Goal: Find specific page/section: Find specific page/section

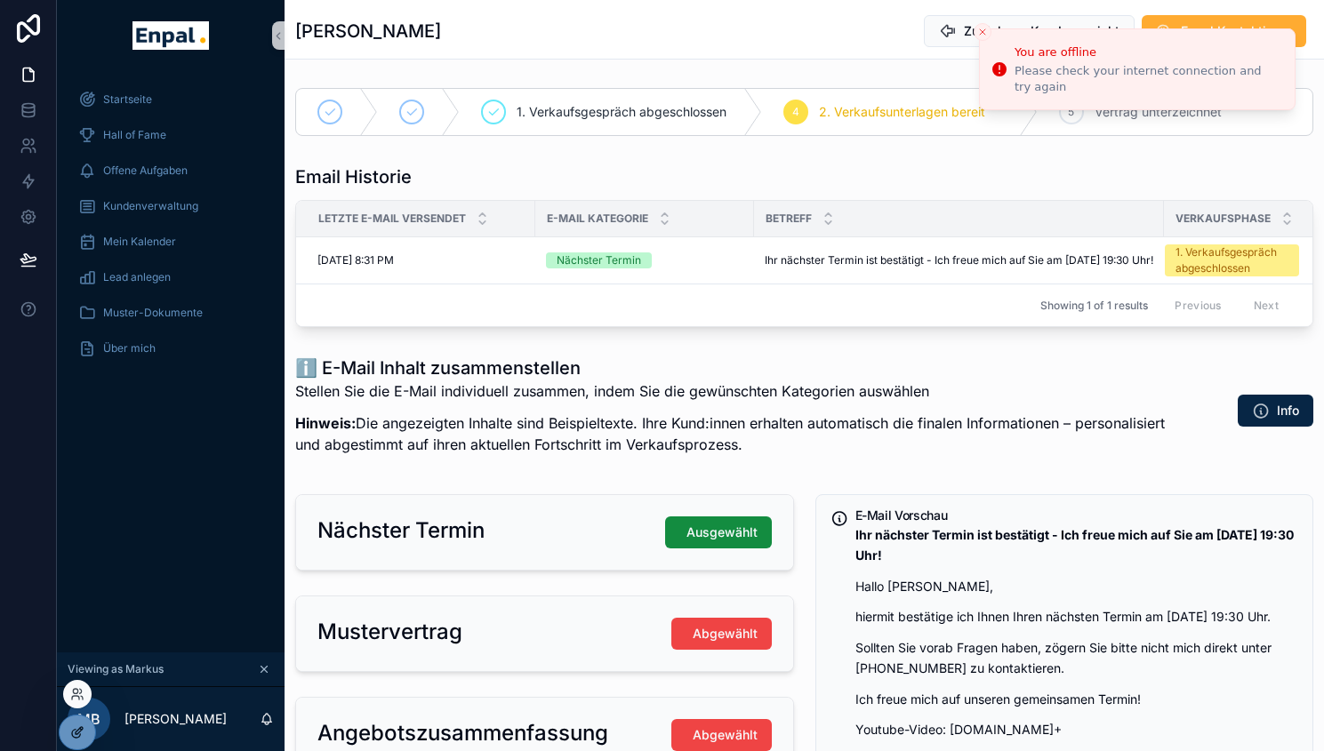
scroll to position [35, 0]
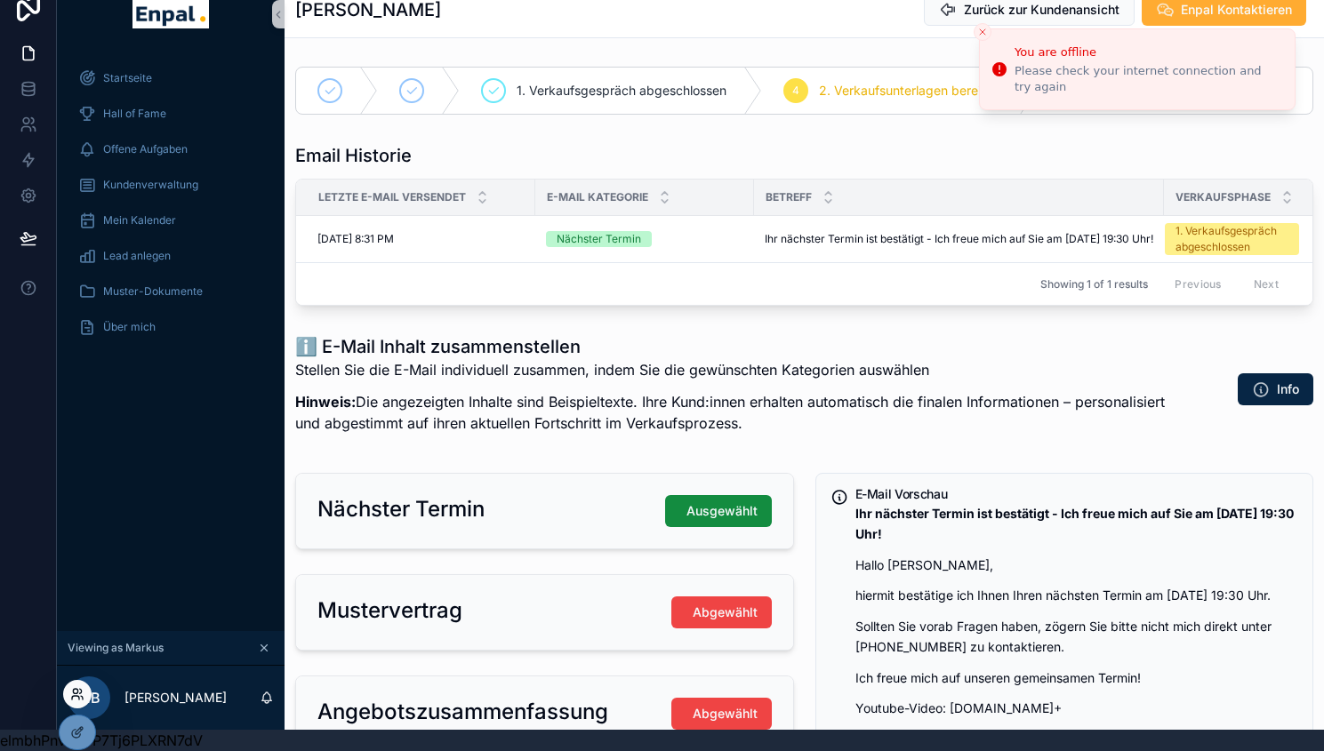
click at [77, 691] on icon at bounding box center [75, 691] width 4 height 4
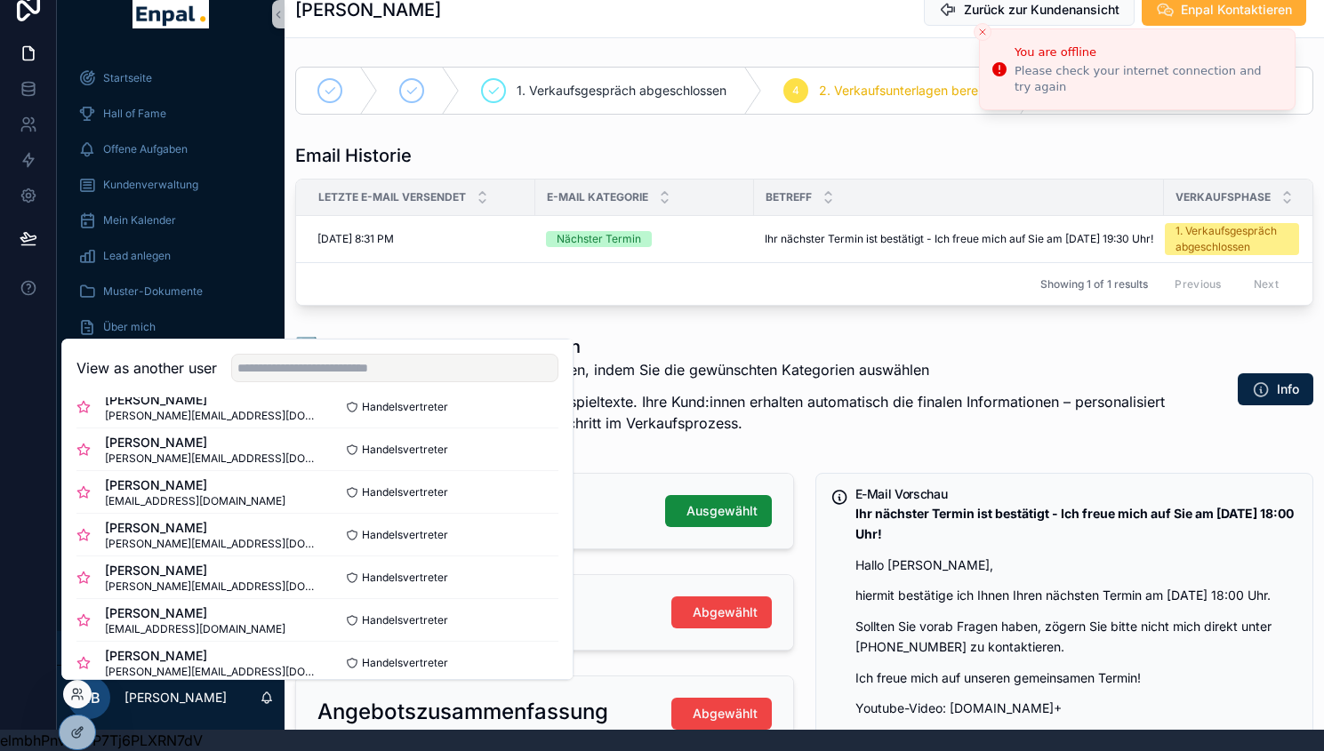
scroll to position [311, 0]
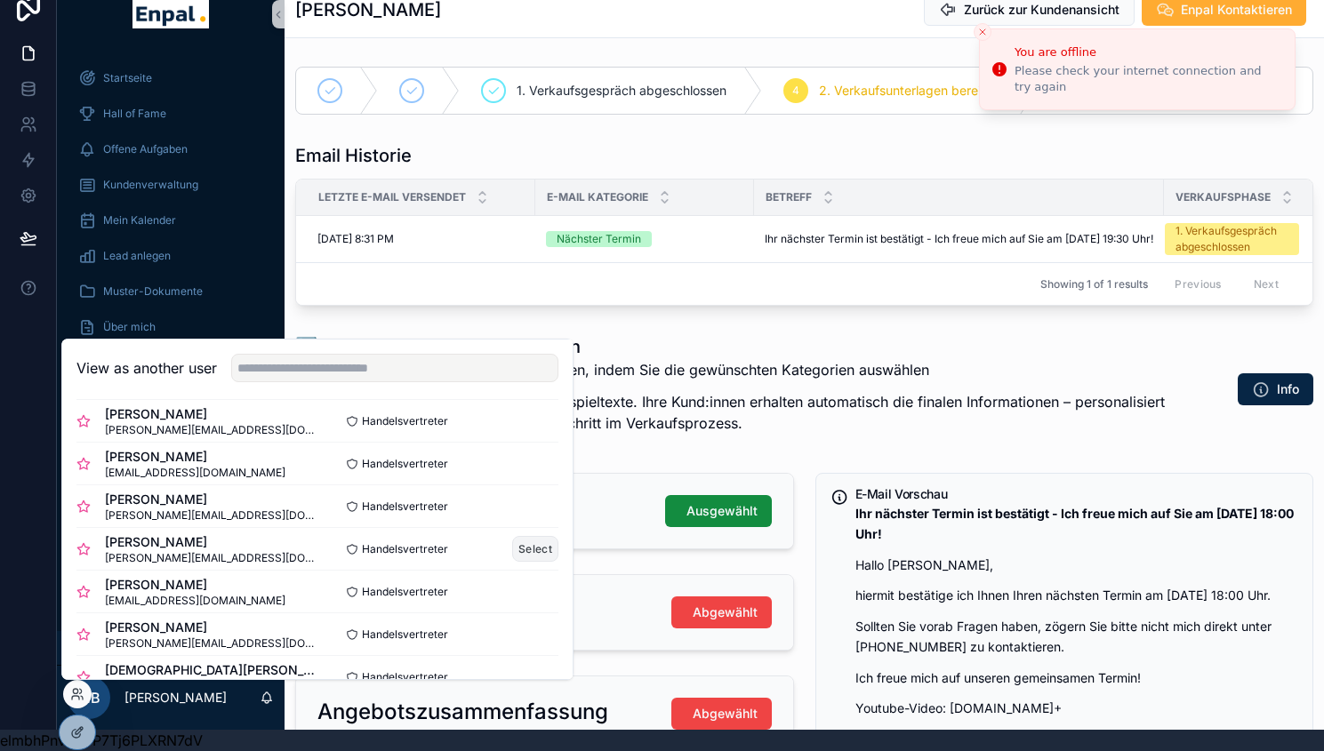
click at [513, 550] on button "Select" at bounding box center [535, 549] width 46 height 26
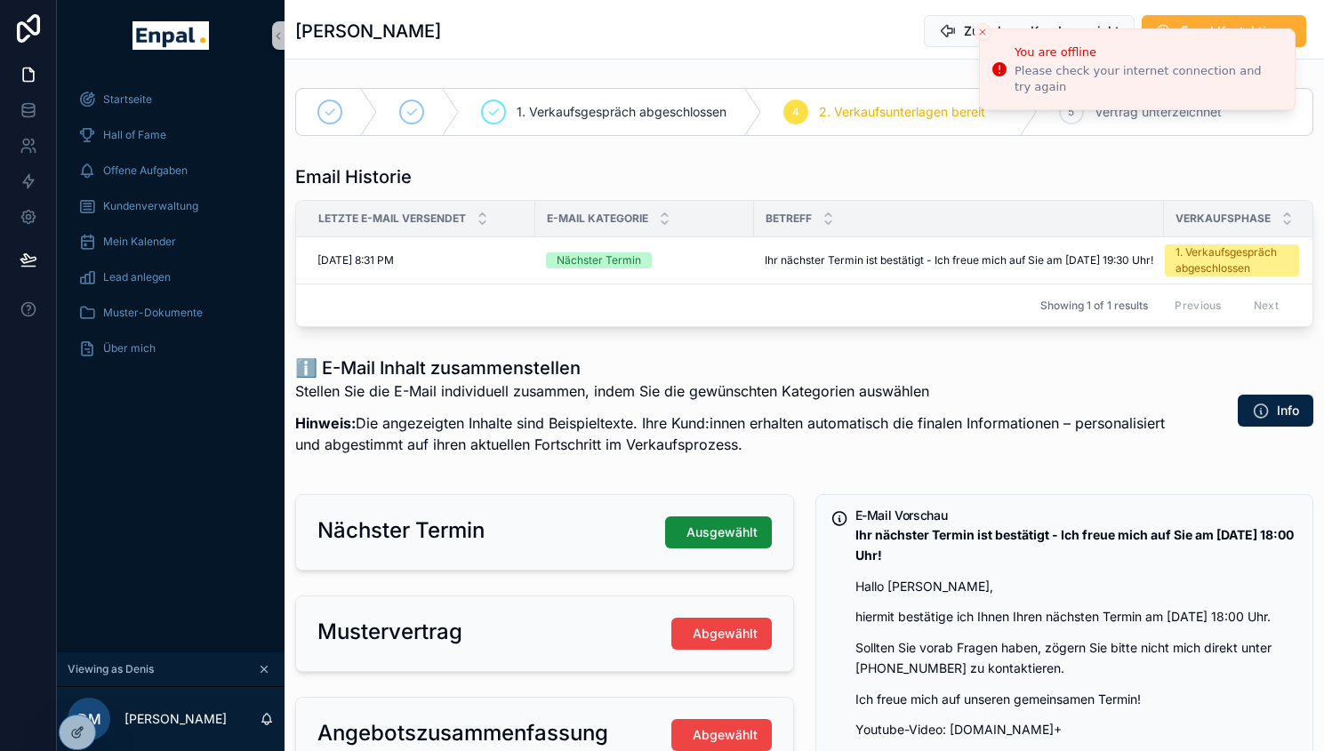
scroll to position [35, 0]
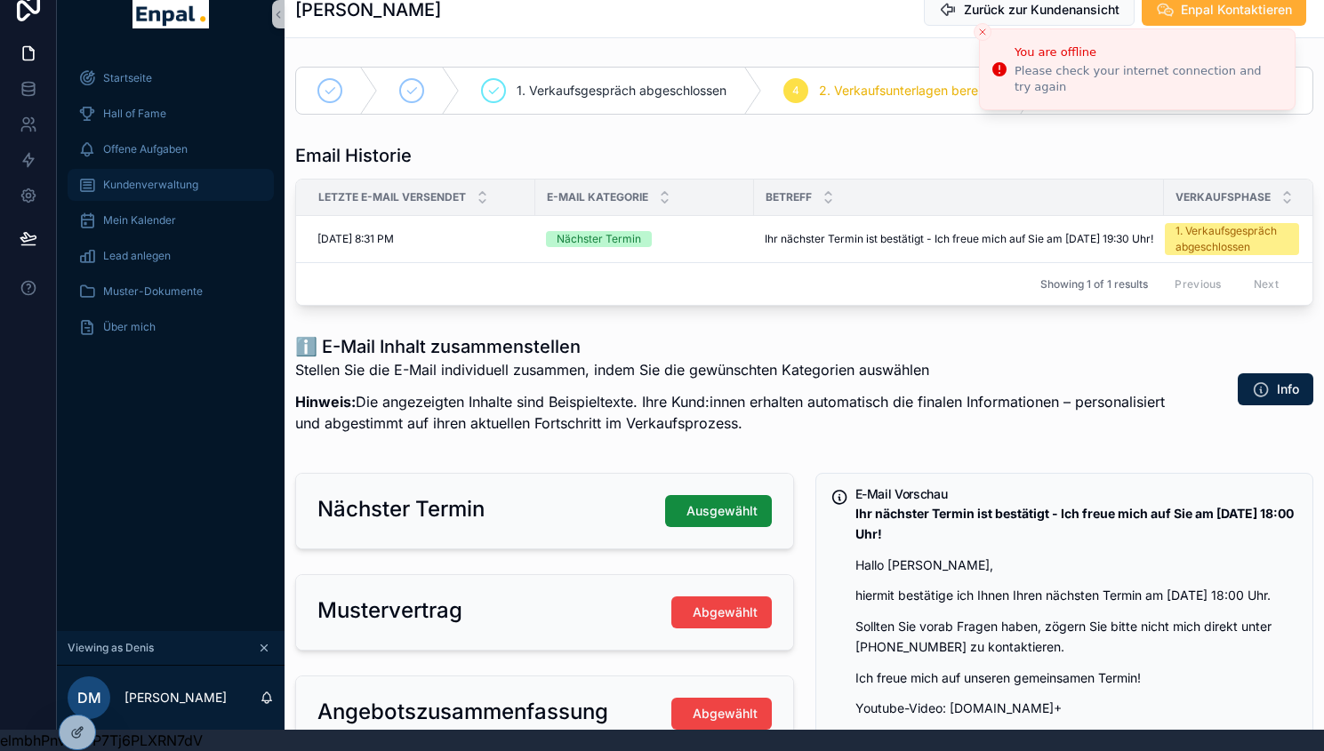
click at [165, 178] on span "Kundenverwaltung" at bounding box center [150, 185] width 95 height 14
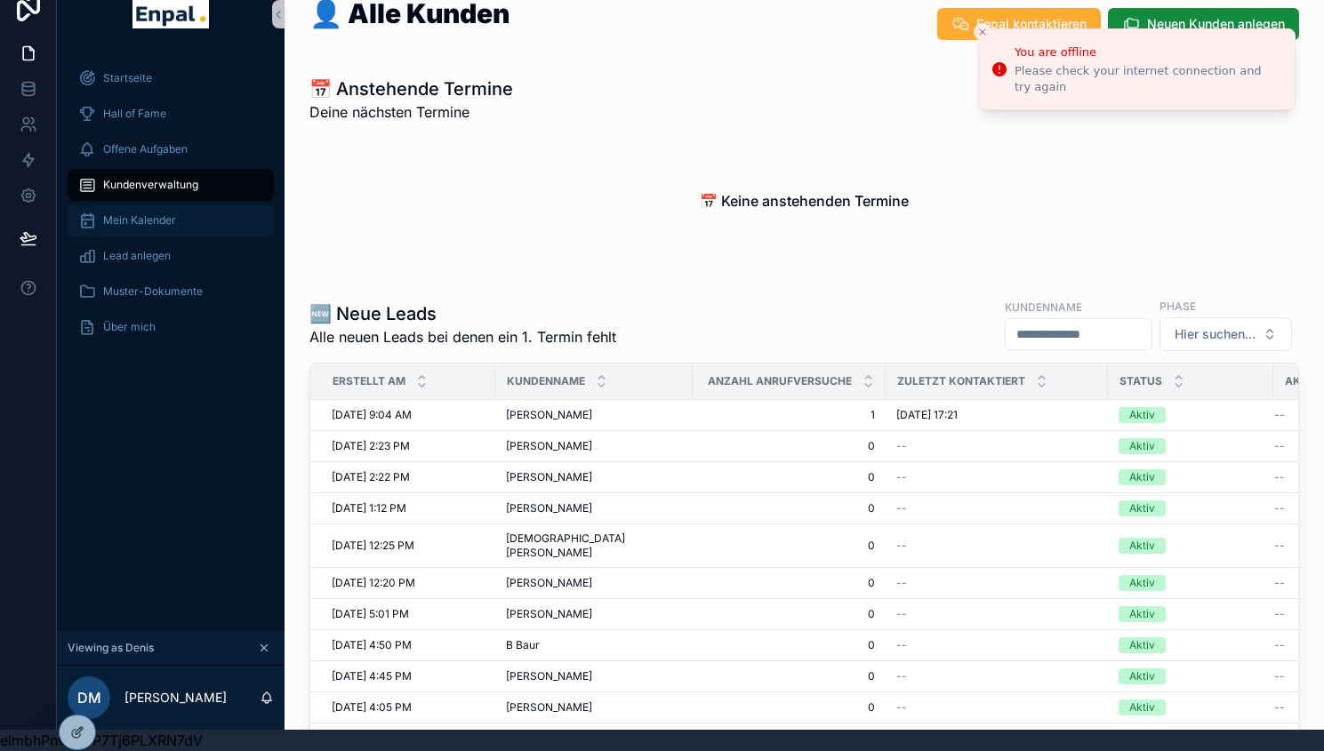
click at [173, 215] on div "Mein Kalender" at bounding box center [170, 220] width 185 height 28
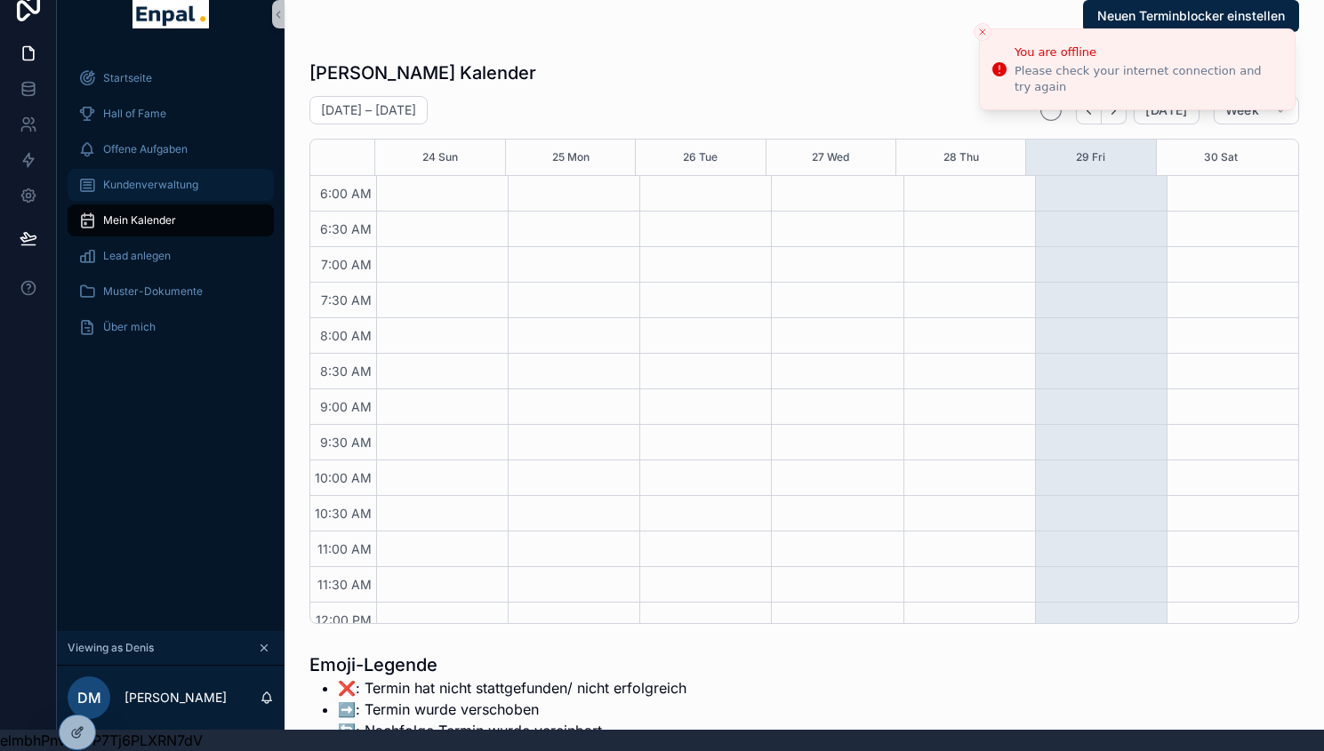
scroll to position [427, 0]
click at [150, 178] on span "Kundenverwaltung" at bounding box center [150, 185] width 95 height 14
